Goal: Task Accomplishment & Management: Complete application form

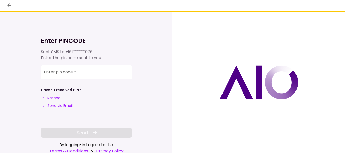
click at [111, 72] on input "Enter pin code   *" at bounding box center [86, 72] width 91 height 14
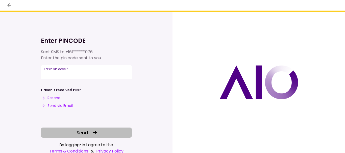
type input "******"
click at [98, 134] on button "Send" at bounding box center [86, 133] width 91 height 10
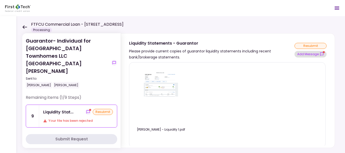
click at [305, 55] on button "Add Message" at bounding box center [310, 54] width 32 height 7
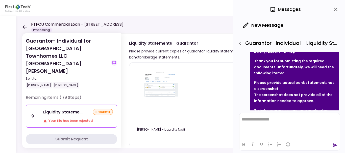
scroll to position [29, 0]
click at [25, 25] on icon at bounding box center [24, 27] width 5 height 4
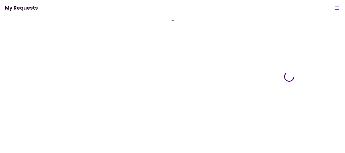
click at [24, 29] on div "Guarantor- Individual for [GEOGRAPHIC_DATA] Townhomes LLC [GEOGRAPHIC_DATA][PER…" at bounding box center [172, 84] width 345 height 137
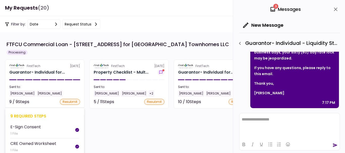
click at [62, 69] on section "FirstTech [DATE] Guarantor- Individual for... Sent to: [PERSON_NAME] [PERSON_NA…" at bounding box center [44, 84] width 79 height 49
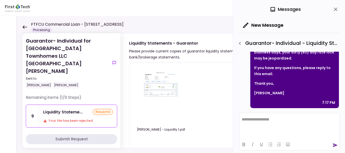
click at [25, 27] on icon at bounding box center [24, 27] width 5 height 4
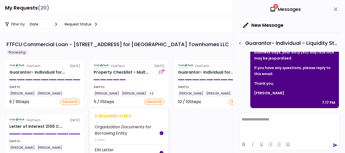
click at [129, 70] on div "Property Checklist - Mult..." at bounding box center [121, 72] width 55 height 6
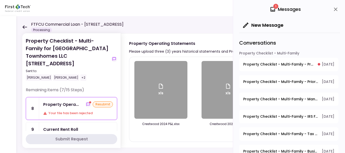
click at [97, 106] on div "resubmit" at bounding box center [103, 104] width 20 height 6
click at [87, 106] on icon "show-messages" at bounding box center [88, 104] width 4 height 4
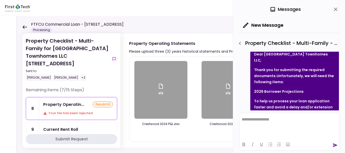
scroll to position [31, 0]
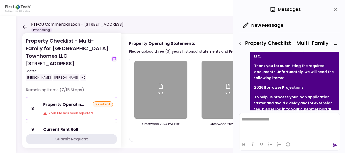
click at [24, 28] on icon at bounding box center [24, 27] width 5 height 4
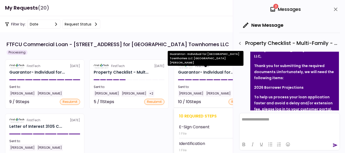
click at [209, 72] on div "Guarantor- Individual for..." at bounding box center [206, 72] width 56 height 6
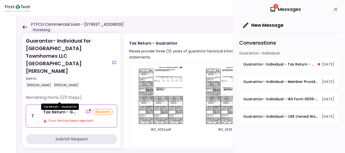
click at [73, 109] on div "Tax Return - G..." at bounding box center [59, 112] width 33 height 6
click at [335, 10] on icon "close" at bounding box center [335, 9] width 6 height 6
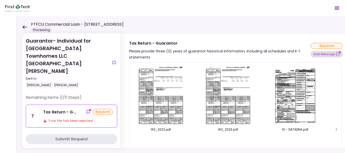
click at [326, 53] on button "Add Message" at bounding box center [326, 54] width 32 height 7
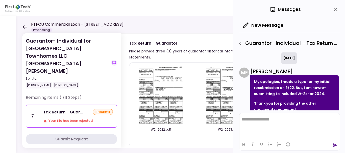
scroll to position [277, 0]
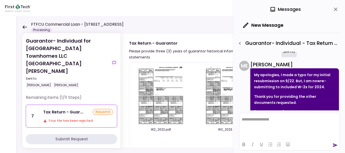
click at [335, 10] on icon "close" at bounding box center [336, 10] width 4 height 4
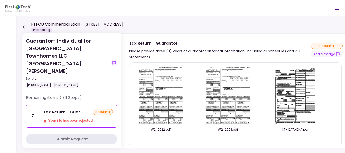
scroll to position [10, 0]
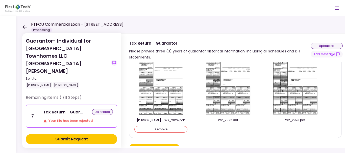
click at [94, 137] on button "Submit Request" at bounding box center [71, 139] width 91 height 10
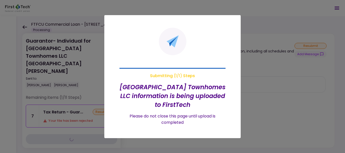
scroll to position [0, 0]
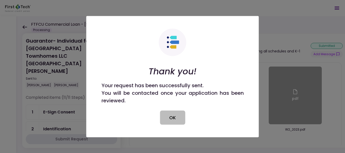
click at [168, 116] on button "OK" at bounding box center [172, 118] width 25 height 14
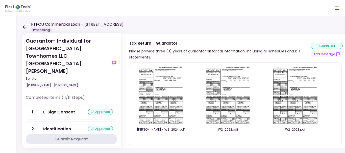
click at [25, 28] on icon at bounding box center [24, 27] width 5 height 4
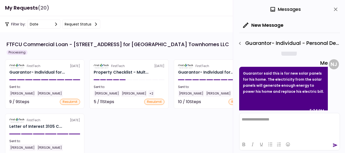
scroll to position [134, 0]
click at [336, 9] on icon "close" at bounding box center [336, 10] width 4 height 4
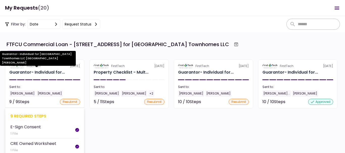
click at [33, 73] on div "Guarantor- Individual for..." at bounding box center [37, 72] width 56 height 6
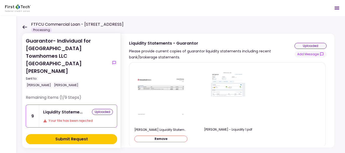
click at [106, 139] on button "Submit Request" at bounding box center [71, 139] width 91 height 10
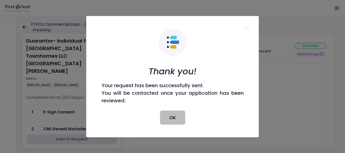
click at [171, 112] on button "OK" at bounding box center [172, 118] width 25 height 14
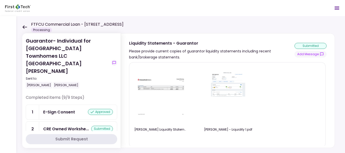
click at [25, 26] on icon at bounding box center [24, 27] width 5 height 4
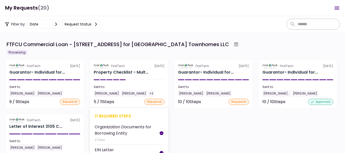
click at [140, 77] on section "FirstTech [DATE] Property Checklist - Mult... Sent to: [PERSON_NAME] [PERSON_NA…" at bounding box center [128, 84] width 79 height 49
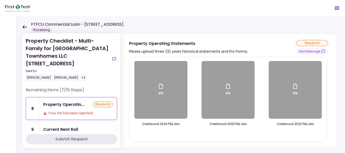
scroll to position [4, 0]
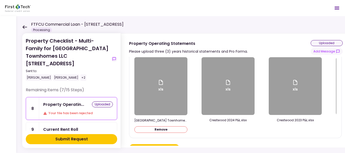
click at [100, 138] on button "Submit Request" at bounding box center [71, 139] width 91 height 10
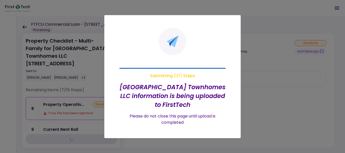
scroll to position [0, 0]
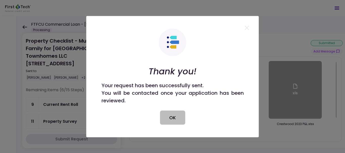
click at [174, 115] on button "OK" at bounding box center [172, 118] width 25 height 14
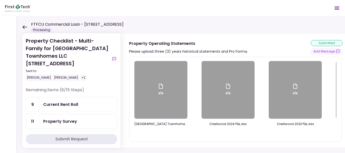
click at [25, 26] on icon at bounding box center [24, 27] width 5 height 4
